Goal: Check status: Check status

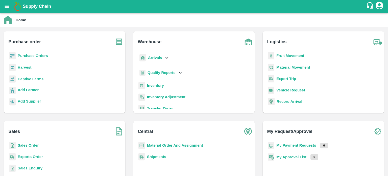
click at [32, 145] on b "Sales Order" at bounding box center [28, 145] width 21 height 4
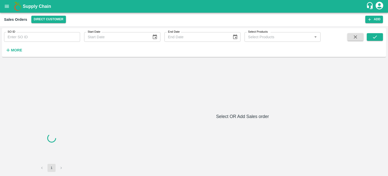
click at [36, 39] on input "SO ID" at bounding box center [42, 37] width 76 height 10
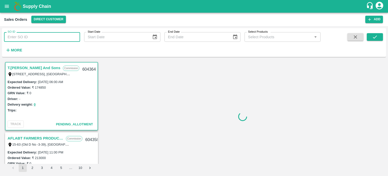
click at [54, 35] on input "SO ID" at bounding box center [42, 37] width 76 height 10
type input "604261"
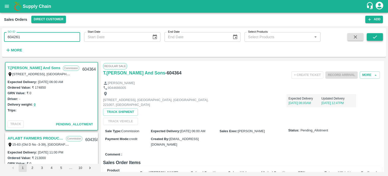
click at [375, 35] on icon "submit" at bounding box center [375, 37] width 6 height 6
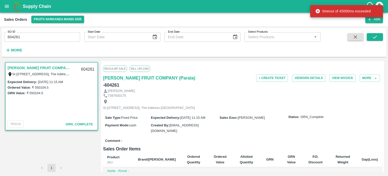
drag, startPoint x: 42, startPoint y: 37, endPoint x: 38, endPoint y: 39, distance: 4.5
click at [42, 37] on input "604261" at bounding box center [42, 37] width 76 height 10
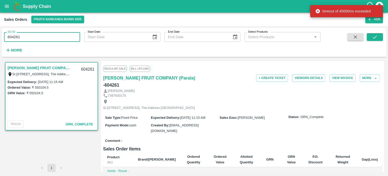
drag, startPoint x: 14, startPoint y: 36, endPoint x: 63, endPoint y: 39, distance: 48.8
click at [64, 40] on input "604261" at bounding box center [42, 37] width 76 height 10
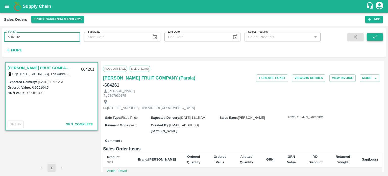
click at [373, 34] on icon "submit" at bounding box center [375, 37] width 6 height 6
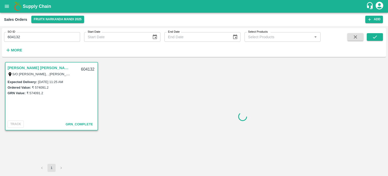
click at [30, 36] on input "604132" at bounding box center [42, 37] width 76 height 10
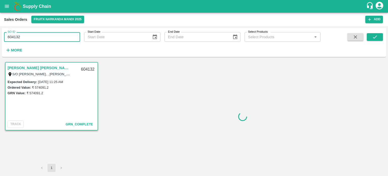
drag, startPoint x: 14, startPoint y: 36, endPoint x: 60, endPoint y: 33, distance: 45.6
click at [60, 33] on input "604132" at bounding box center [42, 37] width 76 height 10
click at [57, 35] on input "604348" at bounding box center [42, 37] width 76 height 10
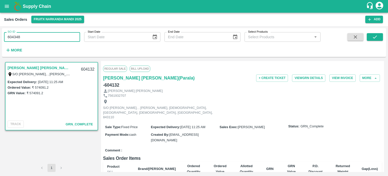
click at [76, 35] on input "604348" at bounding box center [42, 37] width 76 height 10
click at [77, 35] on input "604348" at bounding box center [42, 37] width 76 height 10
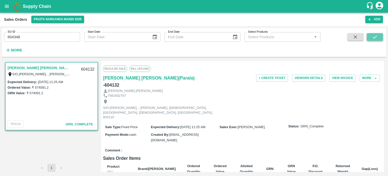
click at [382, 38] on button "submit" at bounding box center [375, 37] width 16 height 8
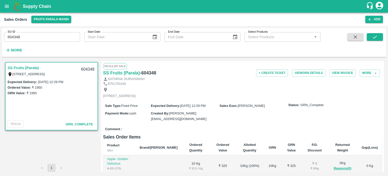
click at [43, 38] on input "604348" at bounding box center [42, 37] width 76 height 10
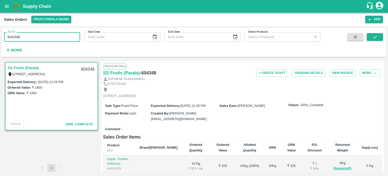
drag, startPoint x: 14, startPoint y: 35, endPoint x: 56, endPoint y: 38, distance: 42.3
click at [56, 38] on input "604348" at bounding box center [42, 37] width 76 height 10
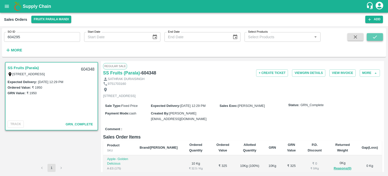
click at [370, 35] on button "submit" at bounding box center [375, 37] width 16 height 8
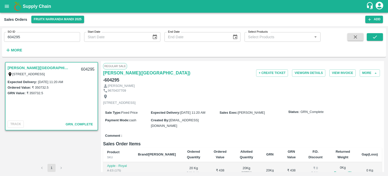
click at [37, 34] on input "604295" at bounding box center [42, 37] width 76 height 10
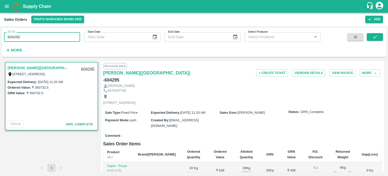
click at [37, 34] on input "604292" at bounding box center [42, 37] width 76 height 10
click at [369, 37] on button "submit" at bounding box center [375, 37] width 16 height 8
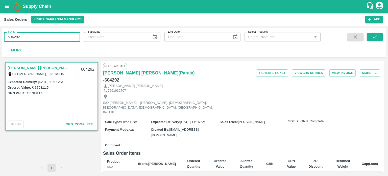
drag, startPoint x: 16, startPoint y: 34, endPoint x: 40, endPoint y: 35, distance: 24.5
click at [40, 35] on input "604292" at bounding box center [42, 37] width 76 height 10
click at [378, 35] on button "submit" at bounding box center [375, 37] width 16 height 8
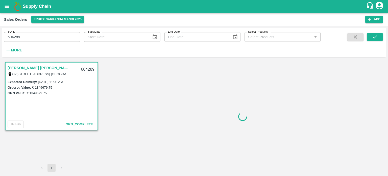
click at [73, 37] on input "604289" at bounding box center [42, 37] width 76 height 10
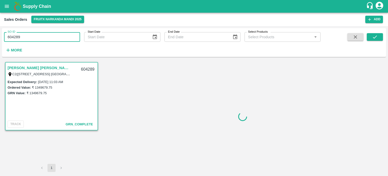
click at [73, 37] on input "604289" at bounding box center [42, 37] width 76 height 10
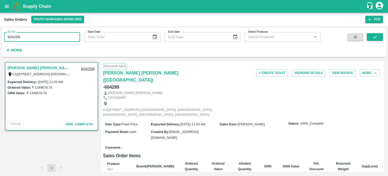
drag, startPoint x: 14, startPoint y: 36, endPoint x: 58, endPoint y: 38, distance: 43.7
click at [58, 38] on input "604289" at bounding box center [42, 37] width 76 height 10
click at [56, 36] on input "604310" at bounding box center [42, 37] width 76 height 10
click at [369, 41] on span at bounding box center [375, 43] width 16 height 21
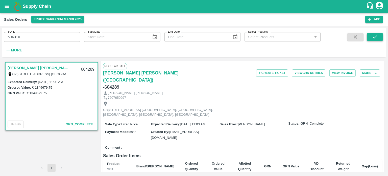
click at [371, 37] on button "submit" at bounding box center [375, 37] width 16 height 8
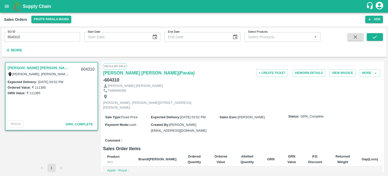
drag, startPoint x: 16, startPoint y: 36, endPoint x: 56, endPoint y: 37, distance: 39.7
click at [56, 37] on input "604310" at bounding box center [42, 37] width 76 height 10
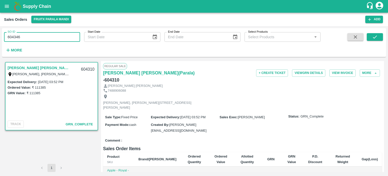
click at [54, 37] on input "604346" at bounding box center [42, 37] width 76 height 10
click at [381, 36] on button "submit" at bounding box center [375, 37] width 16 height 8
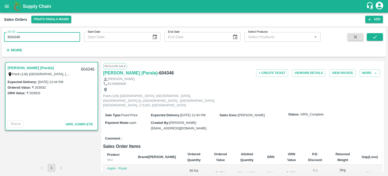
click at [52, 36] on input "604346" at bounding box center [42, 37] width 76 height 10
drag, startPoint x: 29, startPoint y: 39, endPoint x: 54, endPoint y: 39, distance: 25.3
click at [54, 40] on input "604346" at bounding box center [42, 37] width 76 height 10
click at [53, 38] on input "604297" at bounding box center [42, 37] width 76 height 10
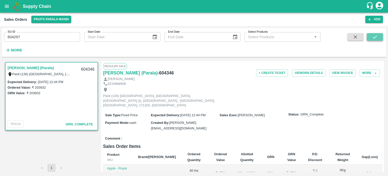
click at [375, 37] on icon "submit" at bounding box center [375, 37] width 6 height 6
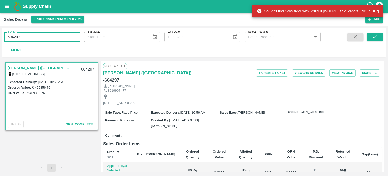
click at [47, 40] on input "604297" at bounding box center [42, 37] width 76 height 10
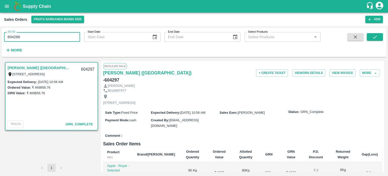
click at [45, 38] on input "604286" at bounding box center [42, 37] width 76 height 10
click at [383, 37] on button "submit" at bounding box center [375, 37] width 16 height 8
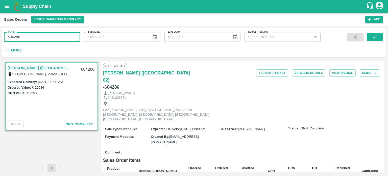
drag, startPoint x: 13, startPoint y: 35, endPoint x: 45, endPoint y: 35, distance: 31.8
click at [45, 35] on input "604286" at bounding box center [42, 37] width 76 height 10
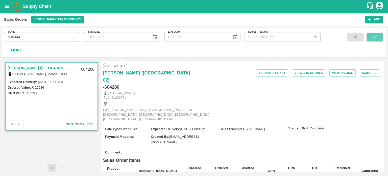
click at [373, 34] on icon "submit" at bounding box center [375, 37] width 6 height 6
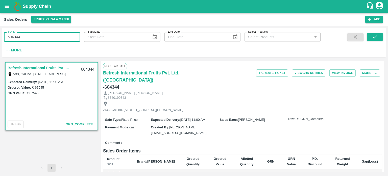
click at [60, 36] on input "604344" at bounding box center [42, 37] width 76 height 10
click at [60, 36] on input "604342" at bounding box center [42, 37] width 76 height 10
click at [372, 38] on button "submit" at bounding box center [375, 37] width 16 height 8
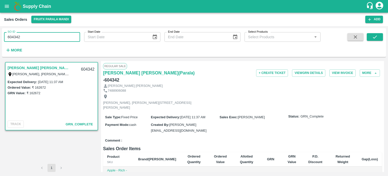
click at [38, 38] on input "604342" at bounding box center [42, 37] width 76 height 10
drag, startPoint x: 15, startPoint y: 35, endPoint x: 49, endPoint y: 33, distance: 33.4
click at [48, 33] on input "604342" at bounding box center [42, 37] width 76 height 10
click at [59, 36] on input "604306" at bounding box center [42, 37] width 76 height 10
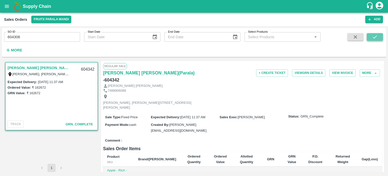
click at [373, 38] on icon "submit" at bounding box center [375, 37] width 6 height 6
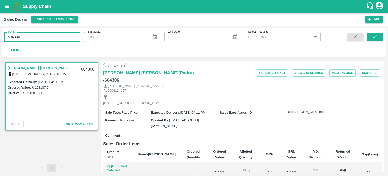
drag, startPoint x: 16, startPoint y: 34, endPoint x: 55, endPoint y: 35, distance: 38.7
click at [55, 35] on input "604306" at bounding box center [42, 37] width 76 height 10
click at [68, 34] on input "604343" at bounding box center [42, 37] width 76 height 10
drag, startPoint x: 372, startPoint y: 36, endPoint x: 361, endPoint y: 41, distance: 12.8
click at [372, 36] on icon "submit" at bounding box center [375, 37] width 6 height 6
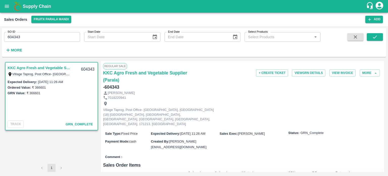
click at [30, 32] on div "SO ID 604343 SO ID" at bounding box center [40, 35] width 80 height 14
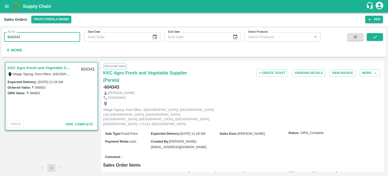
click at [28, 37] on input "604343" at bounding box center [42, 37] width 76 height 10
drag, startPoint x: 14, startPoint y: 35, endPoint x: 54, endPoint y: 36, distance: 40.4
click at [56, 36] on input "604343" at bounding box center [42, 37] width 76 height 10
click at [54, 36] on input "604298" at bounding box center [42, 37] width 76 height 10
click at [77, 37] on input "604298" at bounding box center [42, 37] width 76 height 10
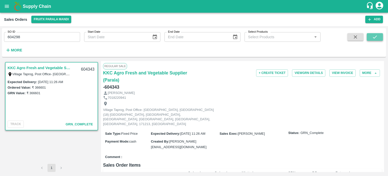
click at [374, 34] on button "submit" at bounding box center [375, 37] width 16 height 8
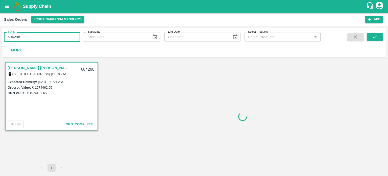
drag, startPoint x: 14, startPoint y: 36, endPoint x: 53, endPoint y: 38, distance: 38.5
click at [53, 38] on input "604298" at bounding box center [42, 37] width 76 height 10
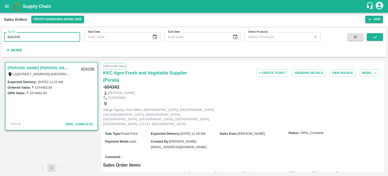
click at [40, 34] on input "604349" at bounding box center [42, 37] width 76 height 10
click at [375, 35] on icon "submit" at bounding box center [375, 37] width 6 height 6
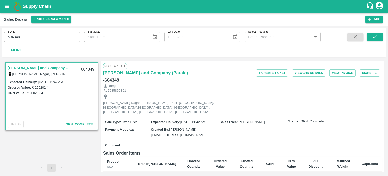
drag, startPoint x: 46, startPoint y: 34, endPoint x: 41, endPoint y: 39, distance: 7.0
click at [46, 34] on input "604349" at bounding box center [42, 37] width 76 height 10
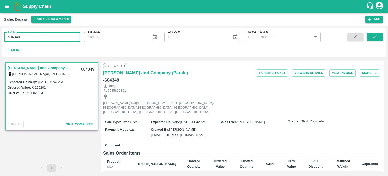
drag, startPoint x: 14, startPoint y: 35, endPoint x: 61, endPoint y: 31, distance: 46.9
click at [61, 31] on div "SO ID 604349 SO ID" at bounding box center [40, 35] width 80 height 14
click at [56, 41] on input "604293" at bounding box center [42, 37] width 76 height 10
click at [377, 39] on icon "submit" at bounding box center [375, 37] width 6 height 6
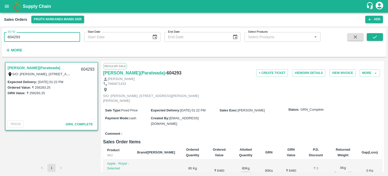
drag, startPoint x: 13, startPoint y: 34, endPoint x: 49, endPoint y: 35, distance: 35.6
click at [49, 35] on input "604293" at bounding box center [42, 37] width 76 height 10
click at [49, 35] on input "604303" at bounding box center [42, 37] width 76 height 10
click at [383, 38] on div "SO ID 604303 SO ID Start Date Start Date End Date End Date Select Products Sele…" at bounding box center [194, 42] width 384 height 25
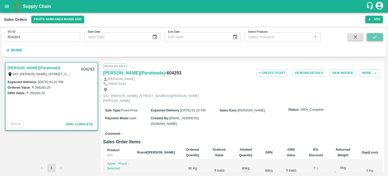
click at [380, 38] on button "submit" at bounding box center [375, 37] width 16 height 8
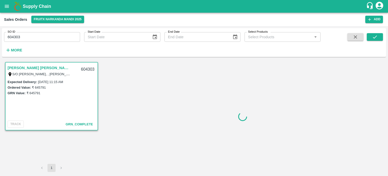
click at [53, 35] on input "604303" at bounding box center [42, 37] width 76 height 10
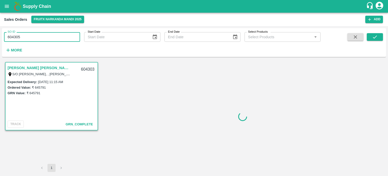
click at [52, 36] on input "604305" at bounding box center [42, 37] width 76 height 10
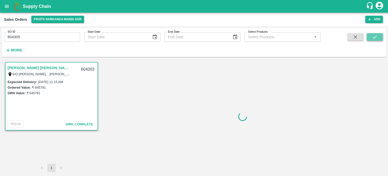
click at [370, 38] on button "submit" at bounding box center [375, 37] width 16 height 8
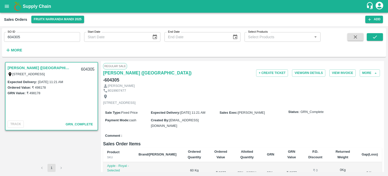
click at [40, 33] on input "604305" at bounding box center [42, 37] width 76 height 10
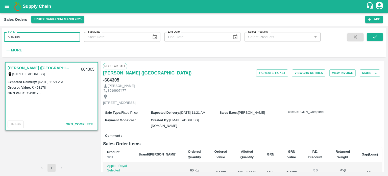
drag, startPoint x: 16, startPoint y: 36, endPoint x: 45, endPoint y: 32, distance: 28.8
click at [44, 33] on input "604305" at bounding box center [42, 37] width 76 height 10
click at [372, 37] on icon "submit" at bounding box center [375, 37] width 6 height 6
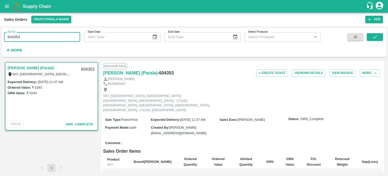
click at [50, 34] on input "604353" at bounding box center [42, 37] width 76 height 10
click at [20, 38] on input "604353" at bounding box center [42, 37] width 76 height 10
drag, startPoint x: 16, startPoint y: 35, endPoint x: 78, endPoint y: 32, distance: 62.0
click at [82, 36] on div "SO ID 604353 SO ID Start Date Start Date End Date End Date Select Products Sele…" at bounding box center [160, 41] width 320 height 26
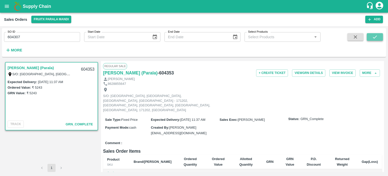
click at [376, 37] on icon "submit" at bounding box center [375, 37] width 6 height 6
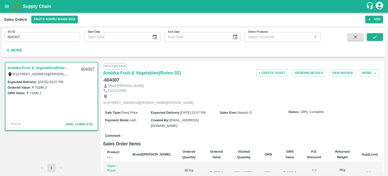
click at [35, 40] on input "604307" at bounding box center [42, 37] width 76 height 10
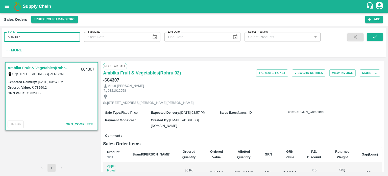
drag, startPoint x: 18, startPoint y: 35, endPoint x: 63, endPoint y: 35, distance: 45.0
click at [63, 35] on input "604307" at bounding box center [42, 37] width 76 height 10
click at [374, 39] on icon "submit" at bounding box center [375, 37] width 6 height 6
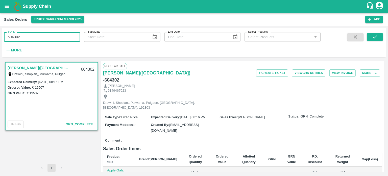
click at [46, 37] on input "604302" at bounding box center [42, 37] width 76 height 10
drag, startPoint x: 29, startPoint y: 38, endPoint x: 57, endPoint y: 38, distance: 27.3
click at [57, 38] on input "604302" at bounding box center [42, 37] width 76 height 10
click at [380, 37] on button "submit" at bounding box center [375, 37] width 16 height 8
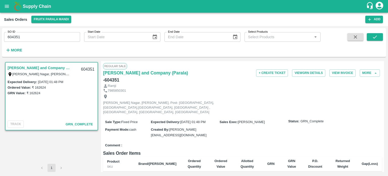
click at [45, 37] on input "604351" at bounding box center [42, 37] width 76 height 10
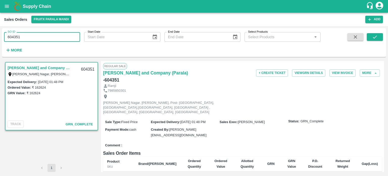
drag, startPoint x: 41, startPoint y: 31, endPoint x: 39, endPoint y: 33, distance: 2.9
click at [41, 31] on div "SO ID 604351 SO ID" at bounding box center [40, 35] width 80 height 14
drag, startPoint x: 27, startPoint y: 41, endPoint x: 77, endPoint y: 45, distance: 49.9
click at [77, 45] on div "SO ID 604351 SO ID Start Date Start Date End Date End Date Select Products Sele…" at bounding box center [160, 41] width 320 height 26
click at [73, 34] on input "604345" at bounding box center [42, 37] width 76 height 10
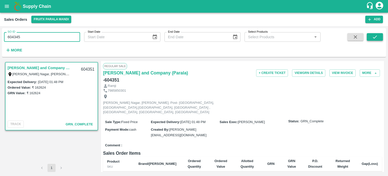
click at [378, 33] on button "submit" at bounding box center [375, 37] width 16 height 8
click at [41, 40] on input "604345" at bounding box center [42, 37] width 76 height 10
drag, startPoint x: 15, startPoint y: 36, endPoint x: 45, endPoint y: 36, distance: 30.3
click at [45, 36] on input "604345" at bounding box center [42, 37] width 76 height 10
click at [44, 35] on input "604352" at bounding box center [42, 37] width 76 height 10
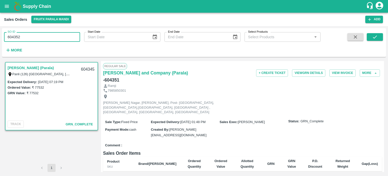
click at [369, 39] on button "submit" at bounding box center [375, 37] width 16 height 8
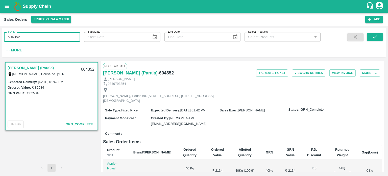
drag, startPoint x: 19, startPoint y: 35, endPoint x: 35, endPoint y: 36, distance: 15.9
click at [34, 36] on input "604352" at bounding box center [42, 37] width 76 height 10
click at [25, 34] on input "604350" at bounding box center [42, 37] width 76 height 10
click at [373, 39] on icon "submit" at bounding box center [375, 37] width 6 height 6
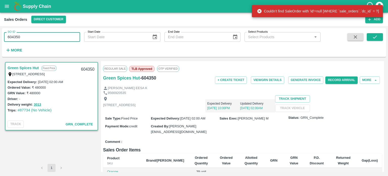
drag, startPoint x: 43, startPoint y: 37, endPoint x: 0, endPoint y: 41, distance: 43.6
click at [0, 41] on div "SO ID 604350 SO ID Start Date Start Date End Date End Date Select Products Sele…" at bounding box center [194, 101] width 388 height 150
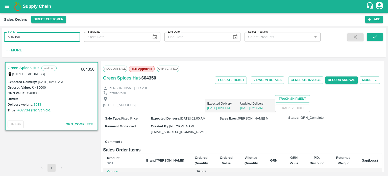
paste input "text"
type input "603538"
click at [369, 35] on button "submit" at bounding box center [375, 37] width 16 height 8
